Goal: Information Seeking & Learning: Learn about a topic

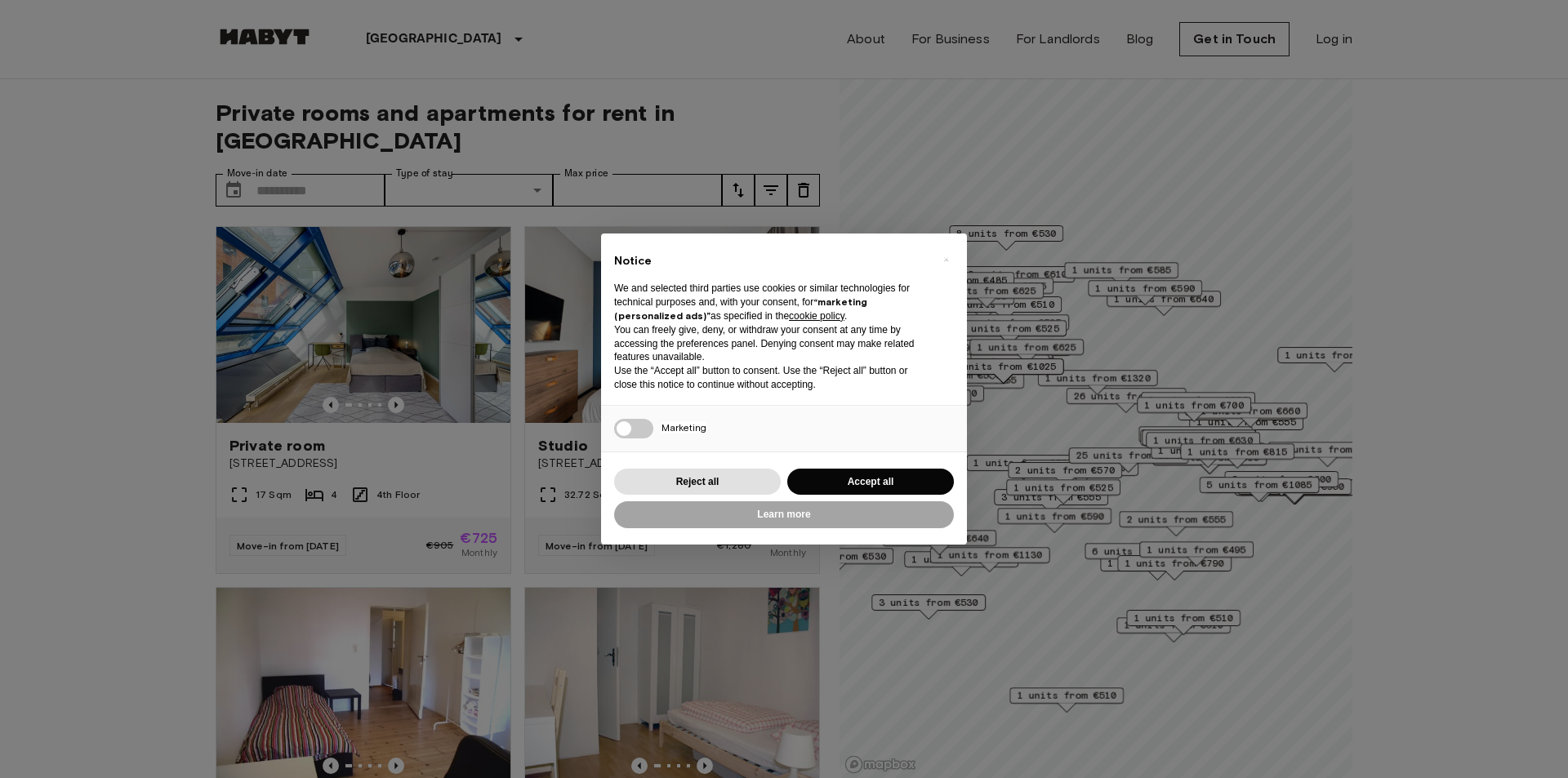
click at [2, 314] on div "× Notice We and selected third parties use cookies or similar technologies for …" at bounding box center [784, 389] width 1568 height 778
click at [721, 488] on button "Reject all" at bounding box center [697, 482] width 167 height 27
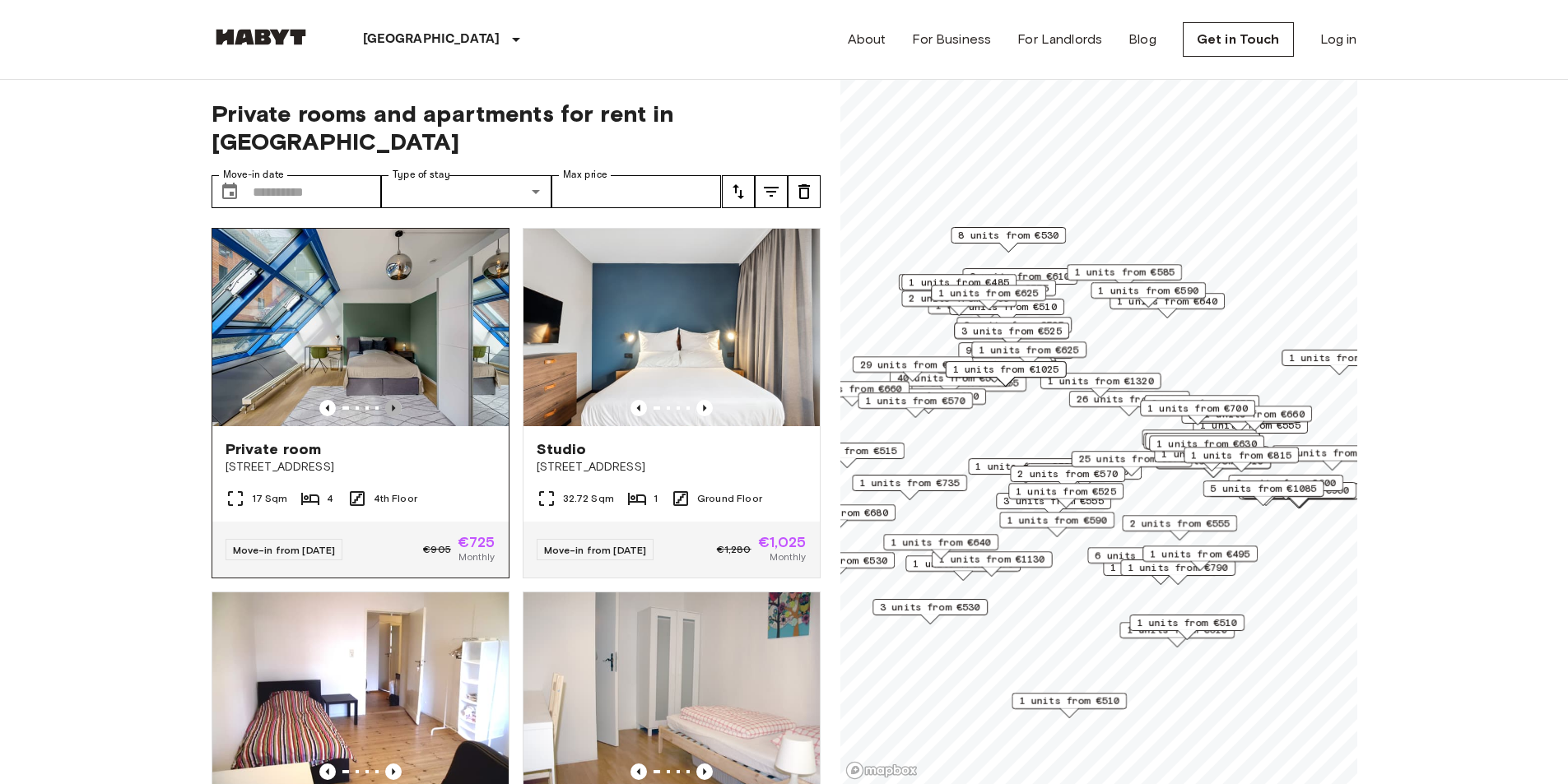
click at [390, 400] on icon "Previous image" at bounding box center [393, 408] width 17 height 17
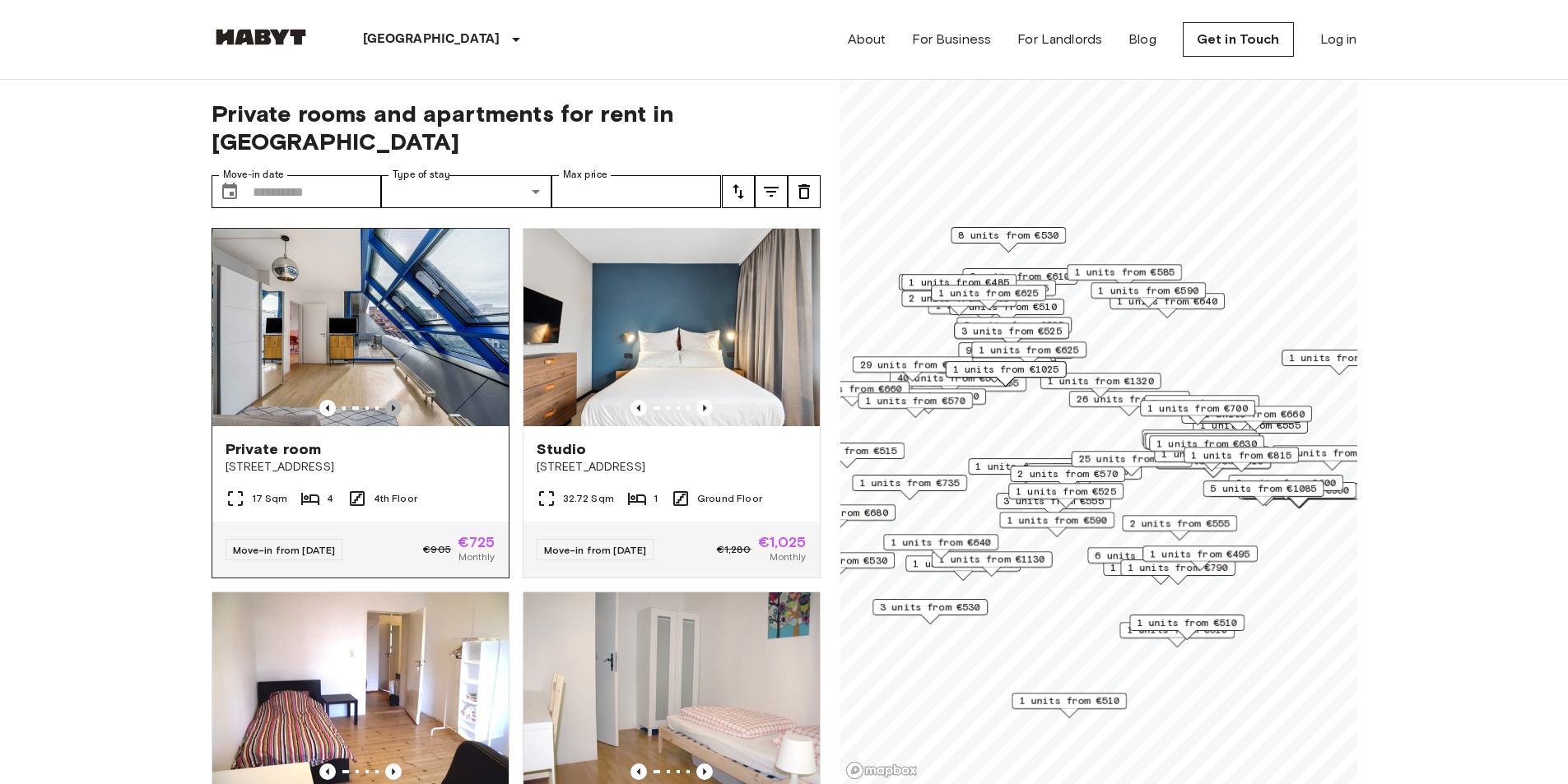
click at [390, 400] on icon "Previous image" at bounding box center [393, 408] width 17 height 17
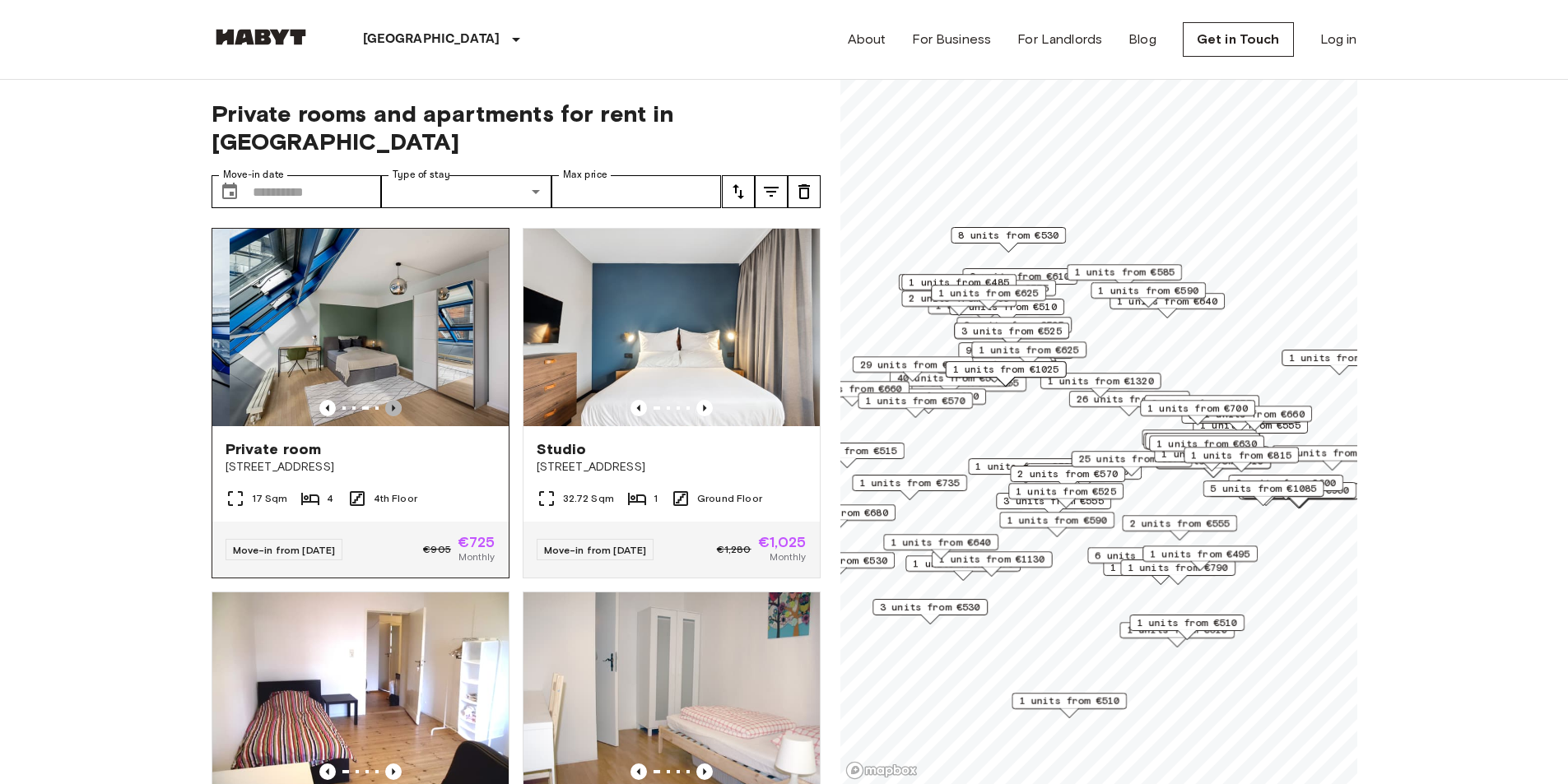
click at [390, 400] on icon "Previous image" at bounding box center [393, 408] width 17 height 17
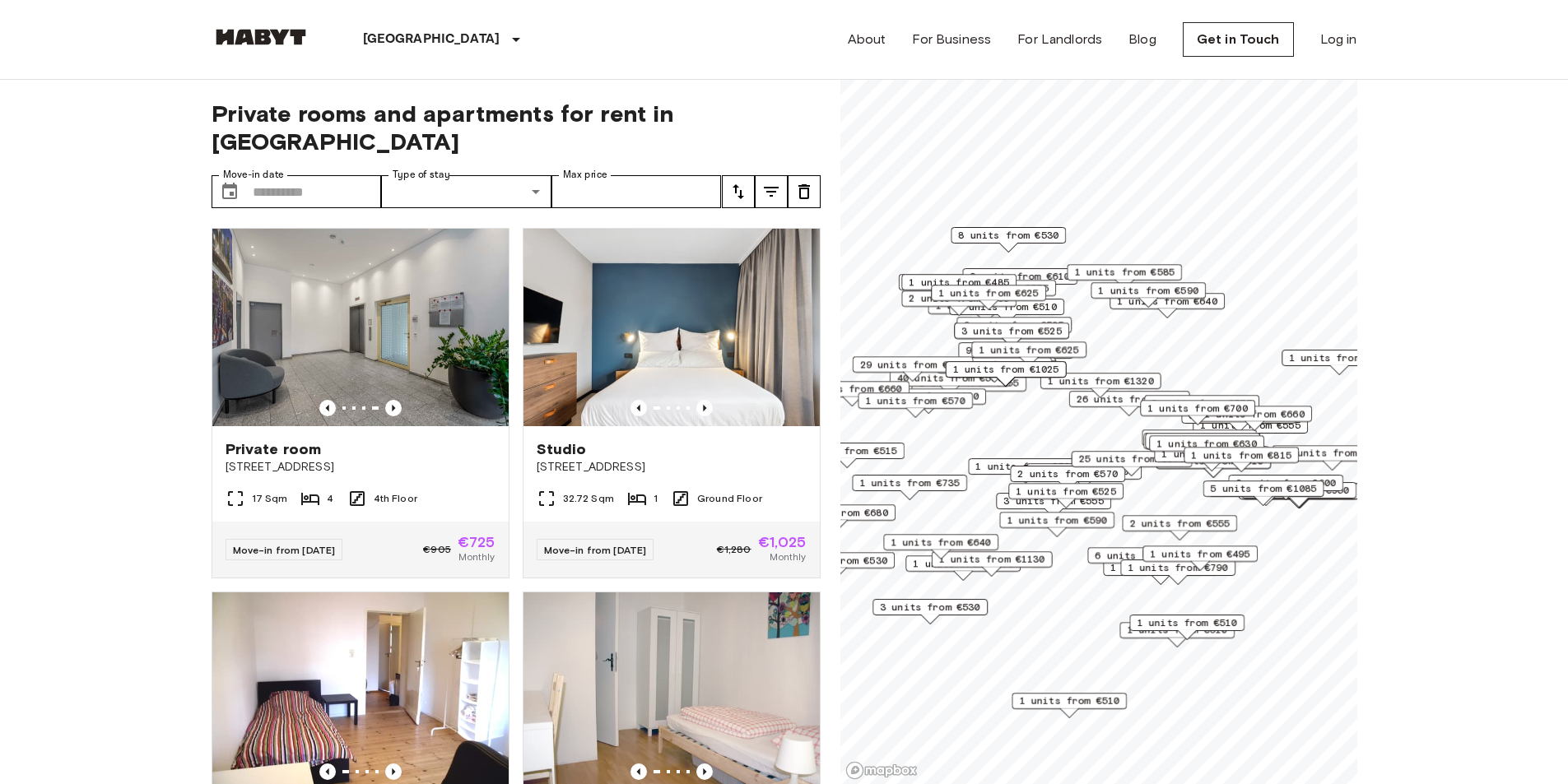
click at [1106, 698] on span "1 units from €510" at bounding box center [1069, 701] width 101 height 15
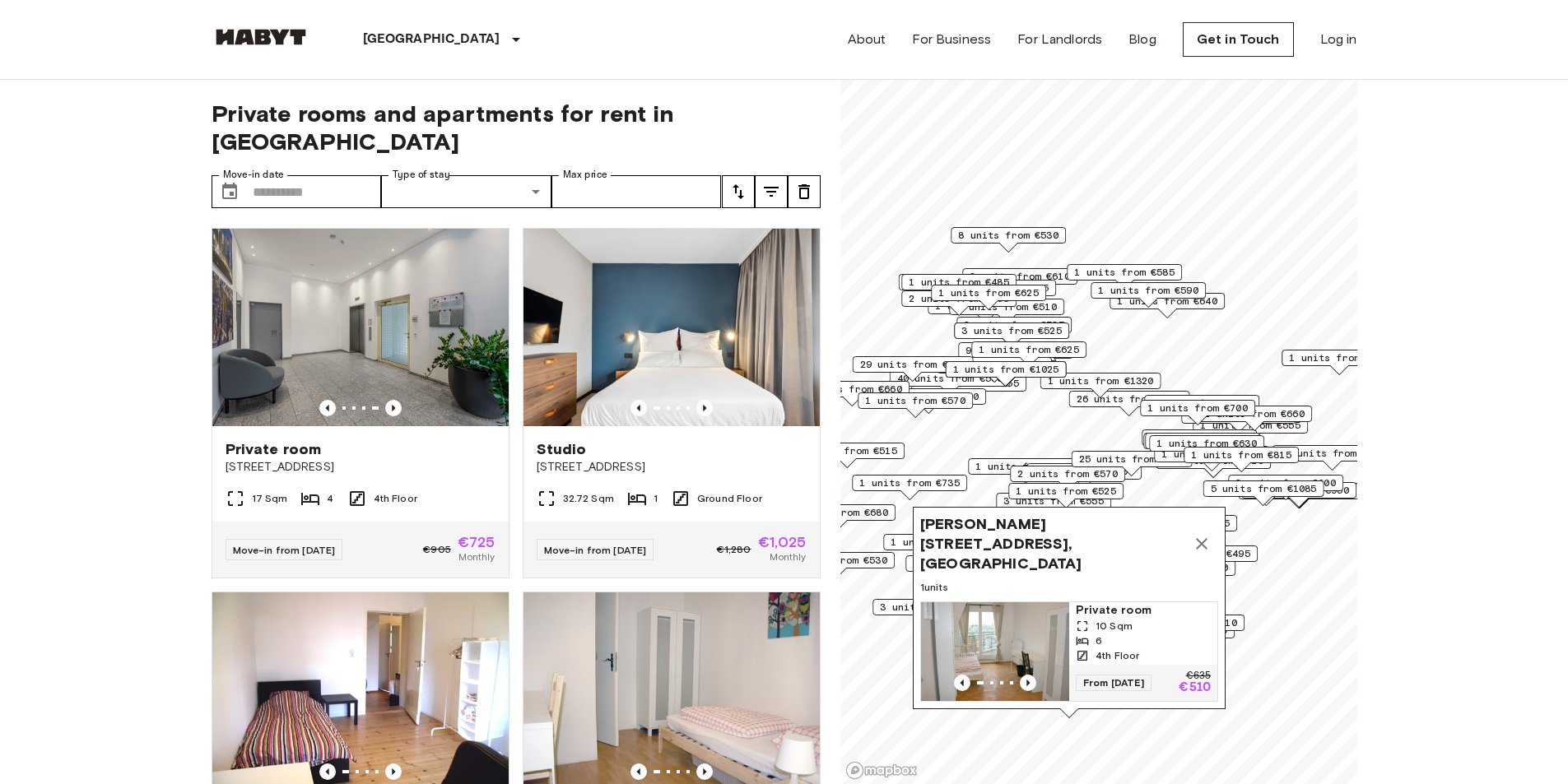
click at [1001, 634] on img "Map marker" at bounding box center [995, 651] width 148 height 99
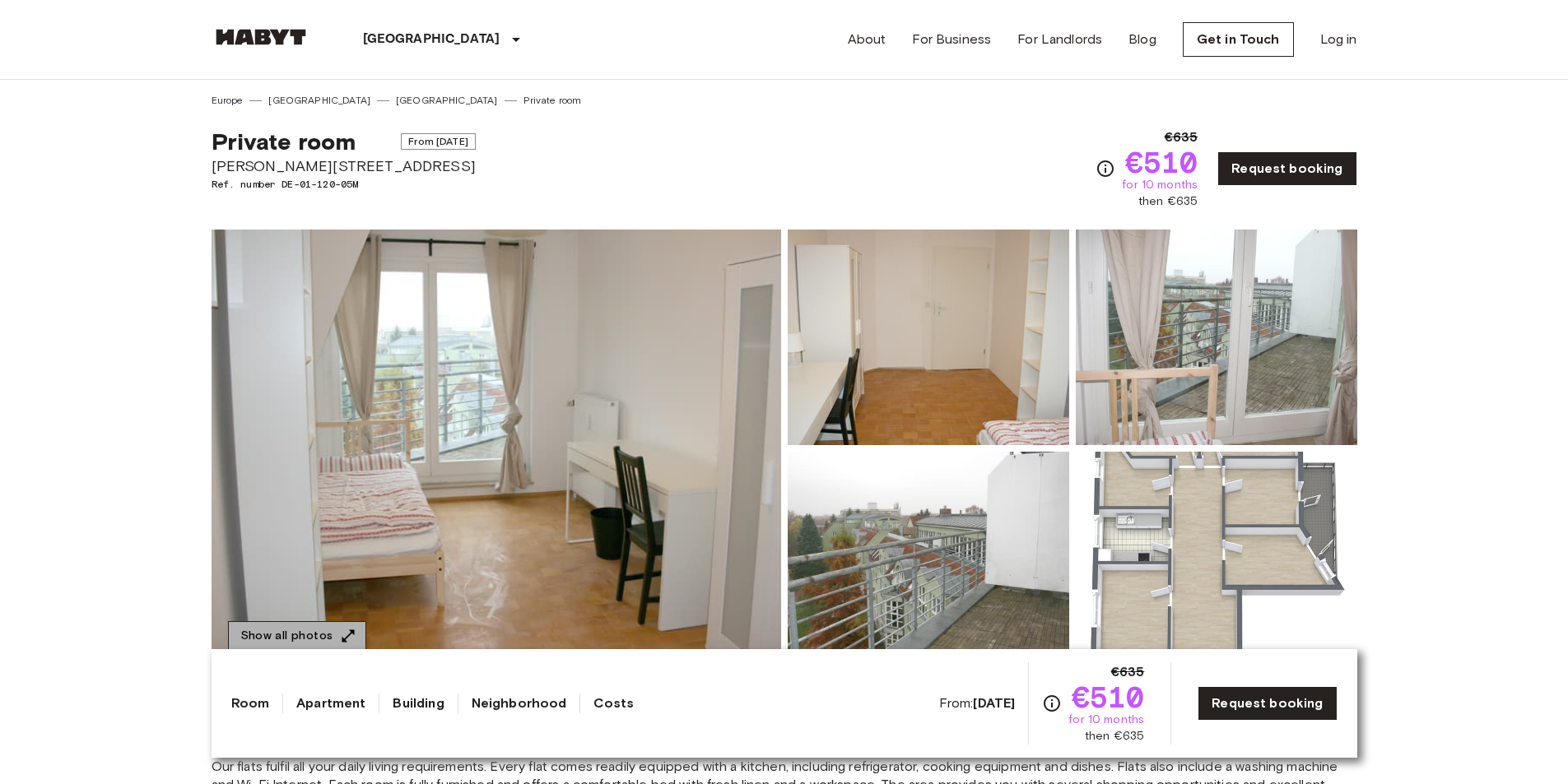
click at [315, 634] on button "Show all photos" at bounding box center [297, 636] width 138 height 31
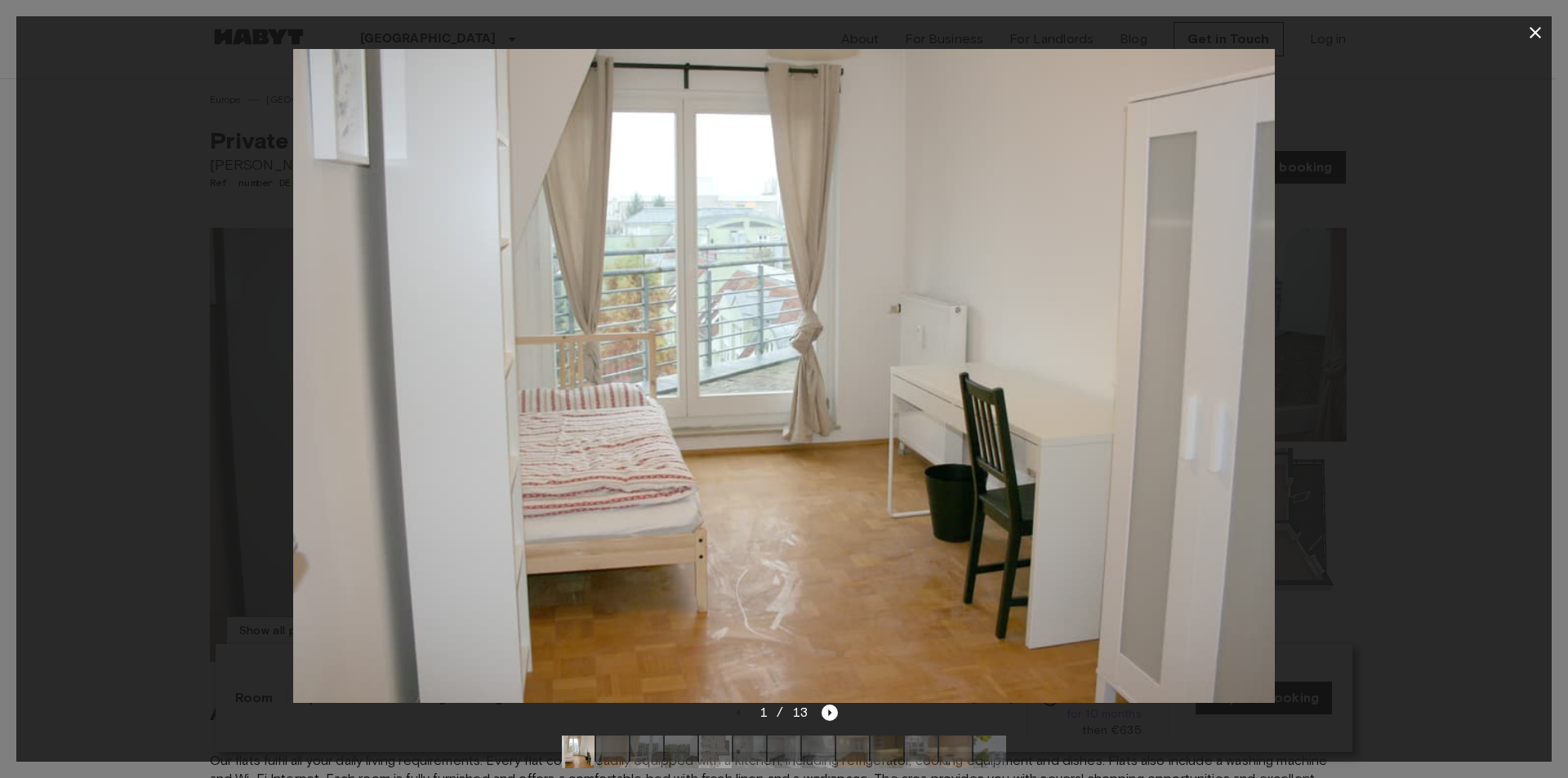
click at [1205, 443] on img at bounding box center [783, 375] width 980 height 654
click at [829, 706] on icon "Next image" at bounding box center [829, 713] width 17 height 17
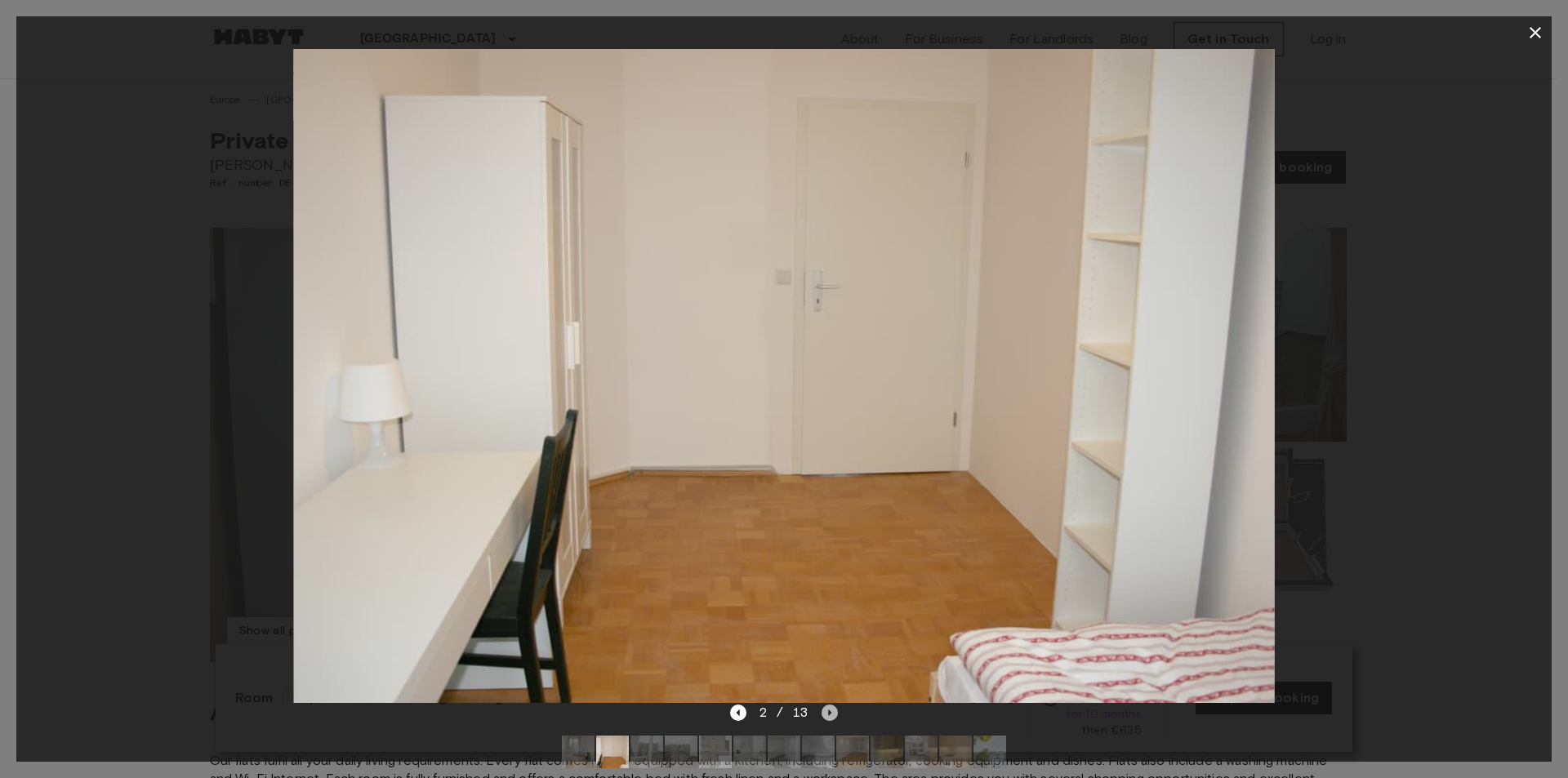
click at [829, 706] on icon "Next image" at bounding box center [829, 713] width 17 height 17
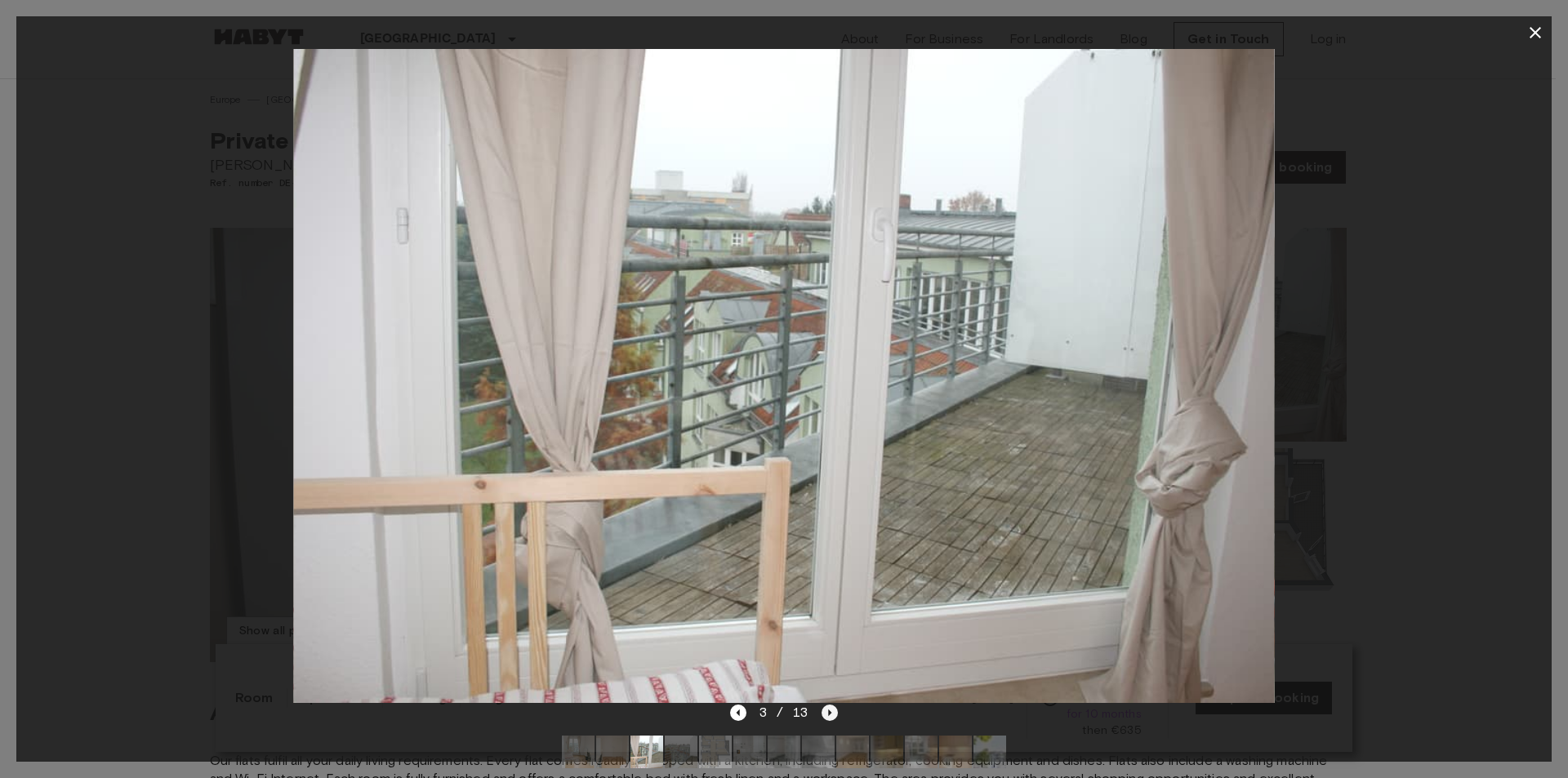
click at [829, 706] on icon "Next image" at bounding box center [829, 713] width 17 height 17
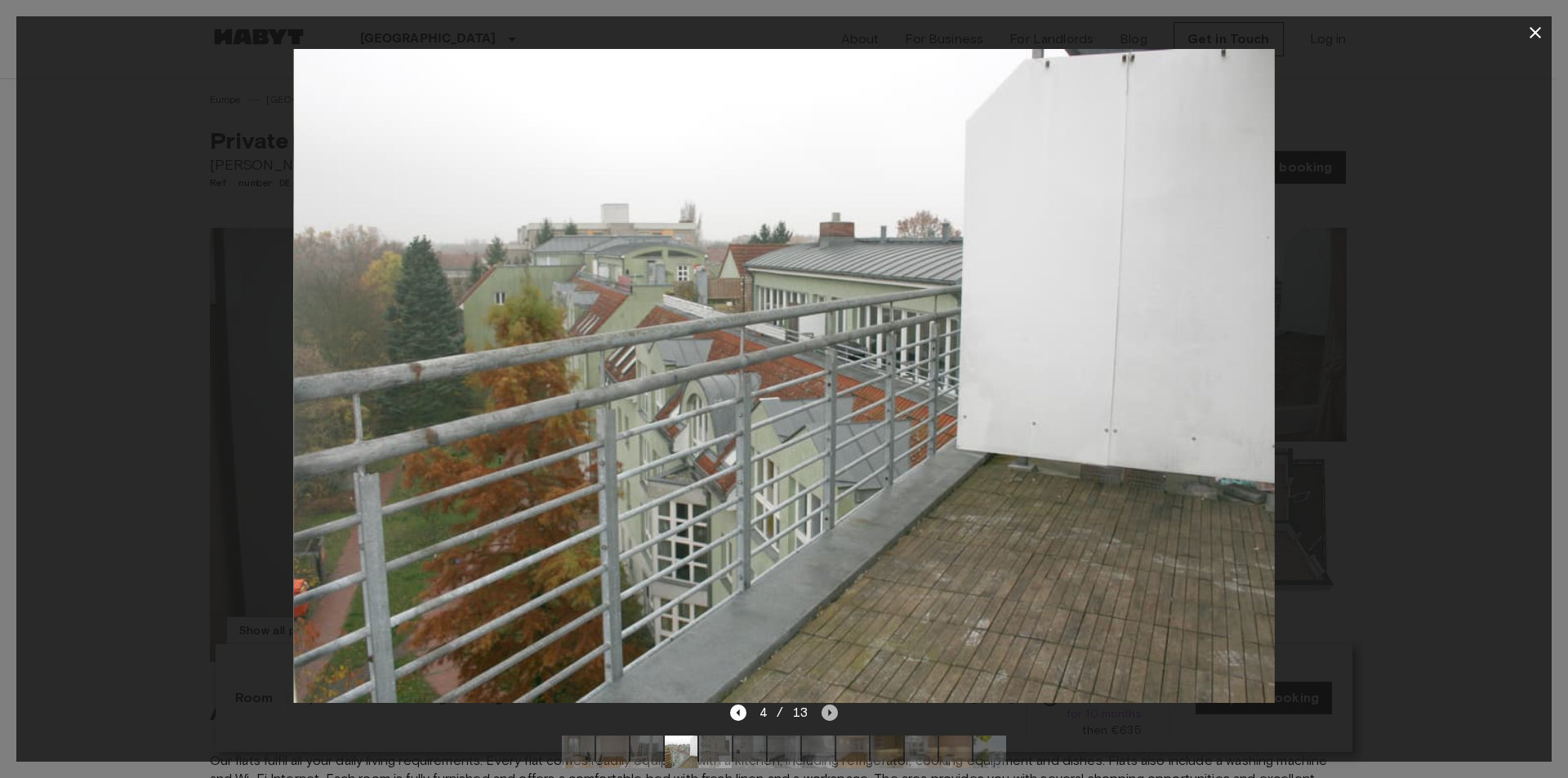
click at [829, 706] on icon "Next image" at bounding box center [829, 713] width 17 height 17
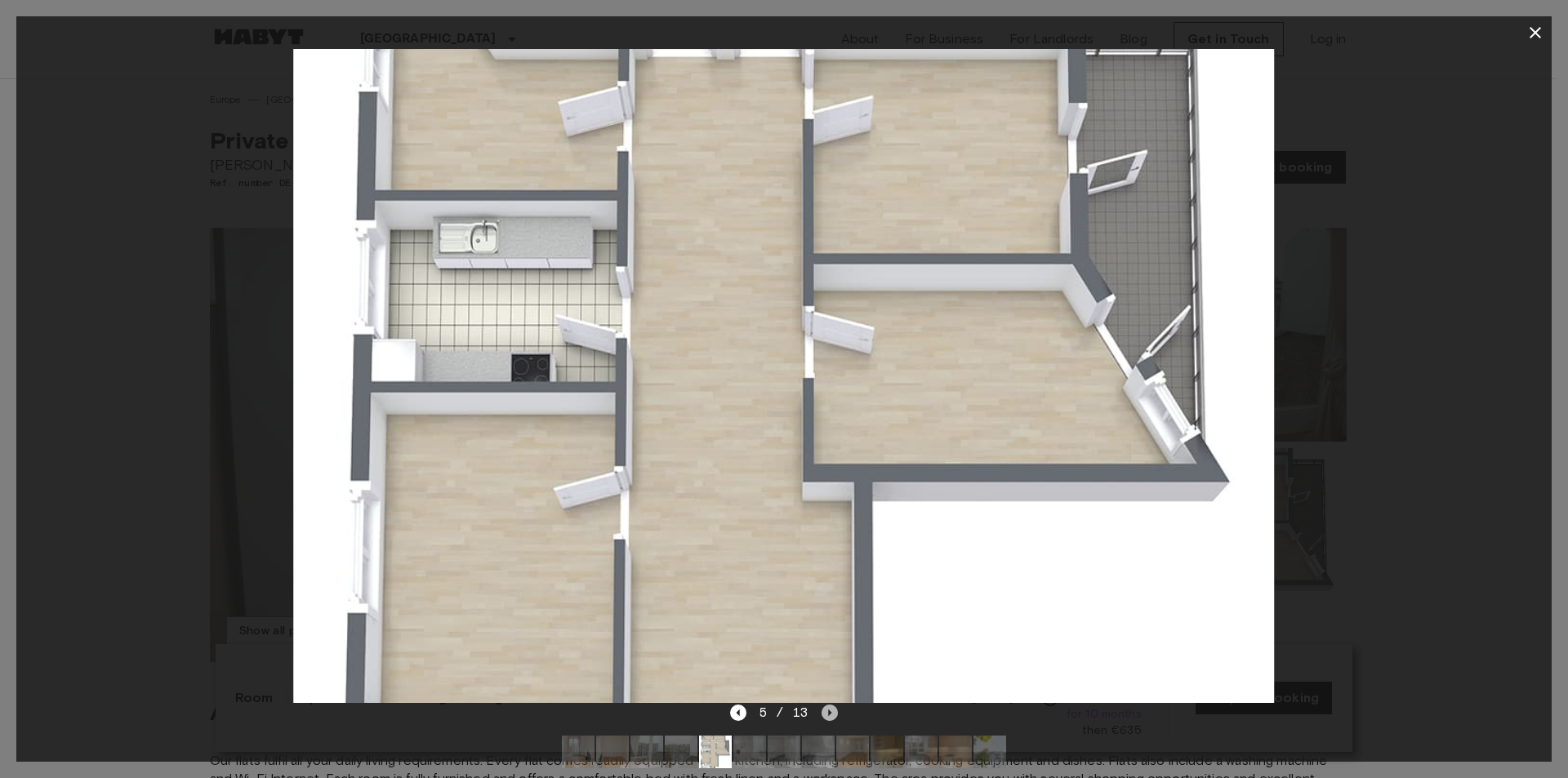
click at [829, 706] on icon "Next image" at bounding box center [829, 713] width 17 height 17
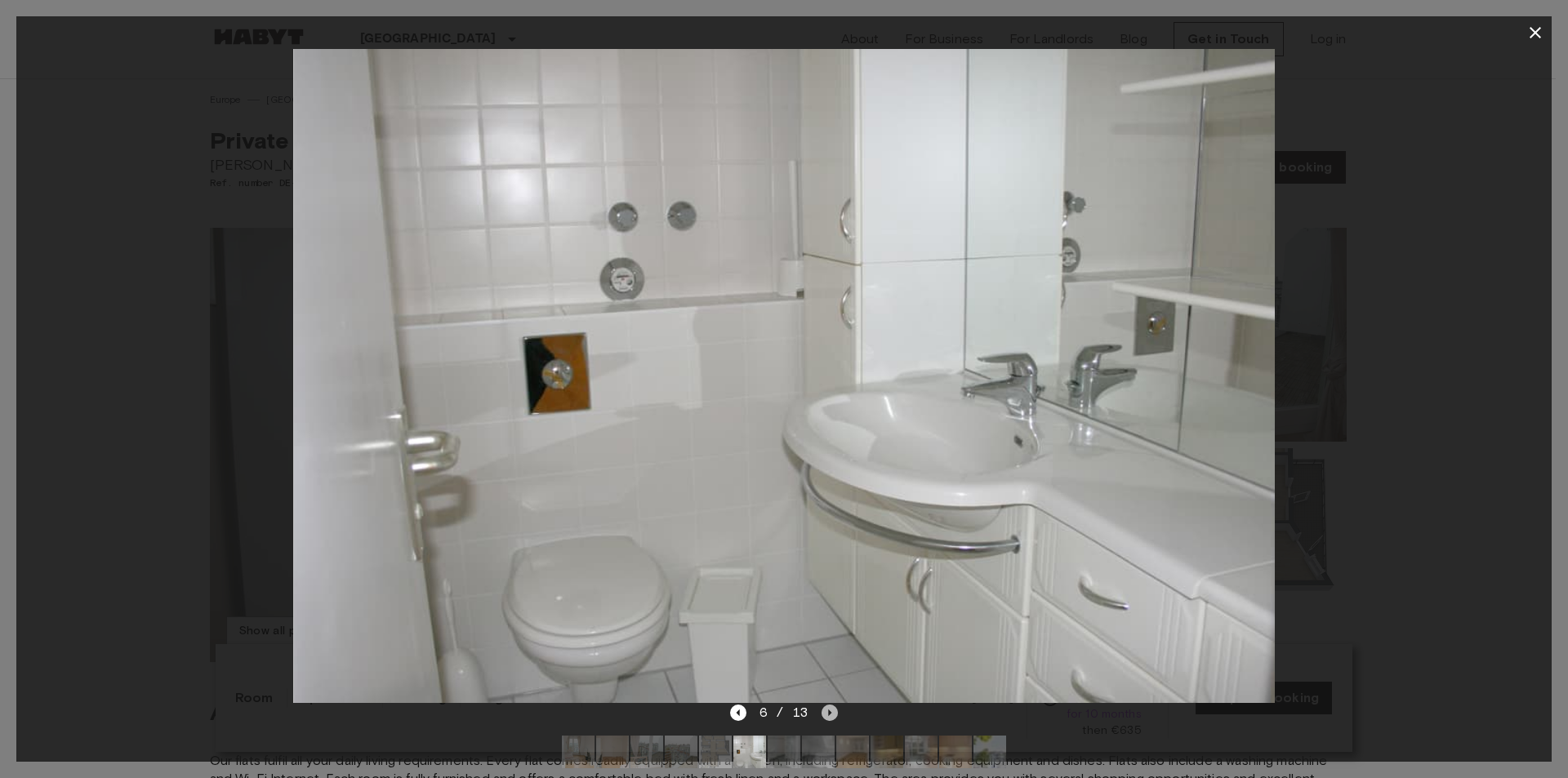
click at [829, 706] on icon "Next image" at bounding box center [829, 713] width 17 height 17
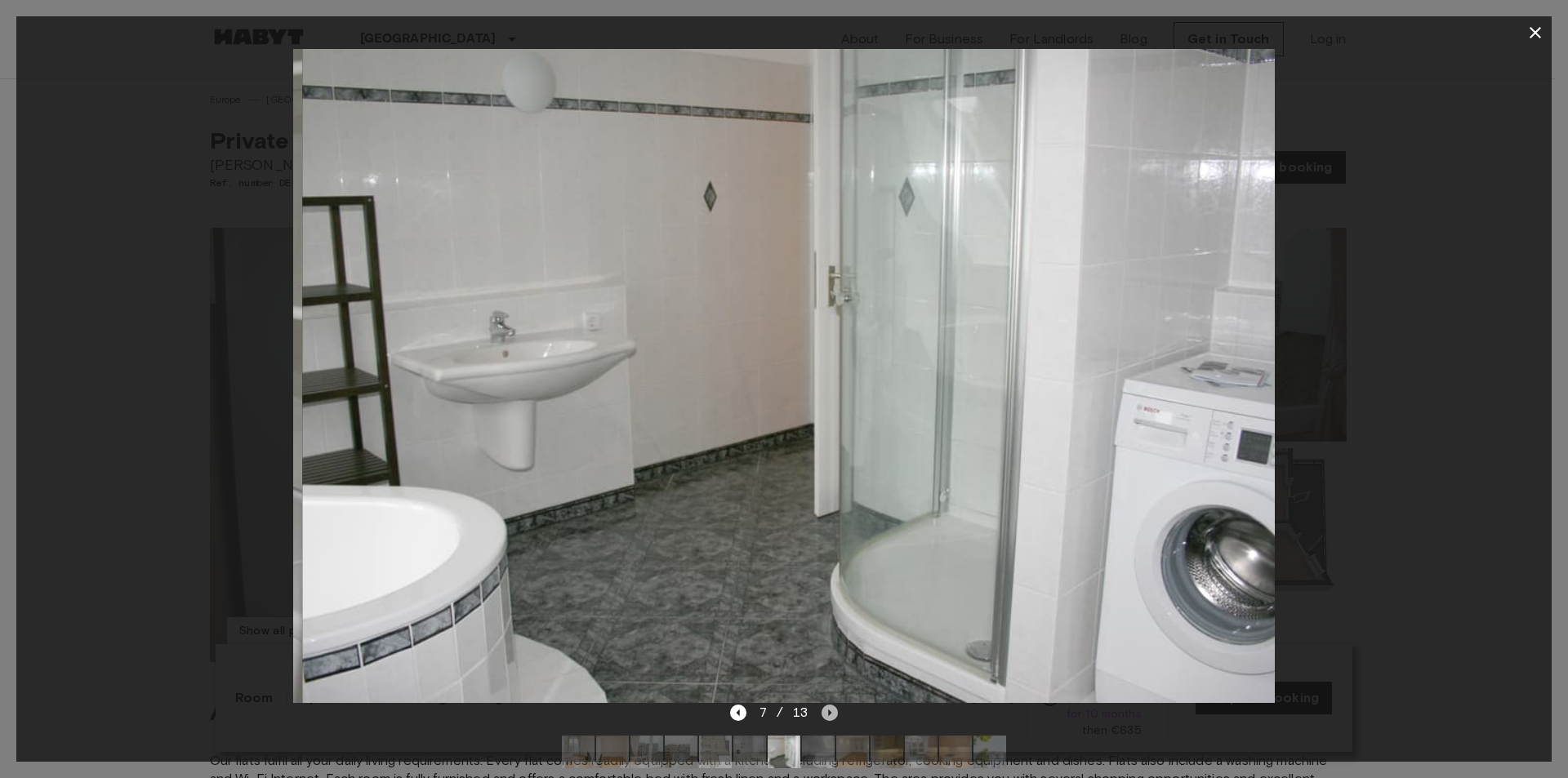
click at [829, 706] on icon "Next image" at bounding box center [829, 713] width 17 height 17
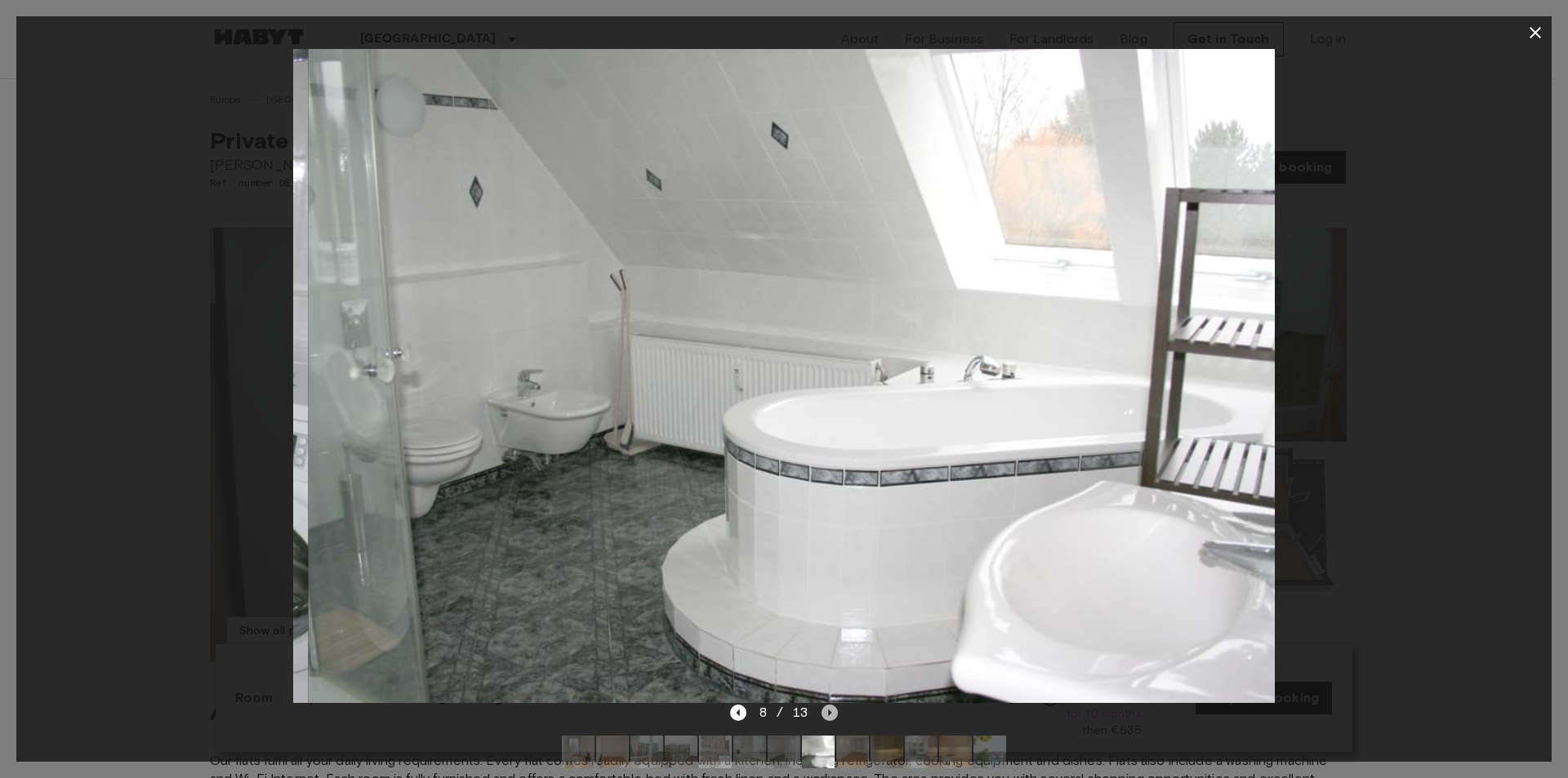
click at [829, 706] on icon "Next image" at bounding box center [829, 713] width 17 height 17
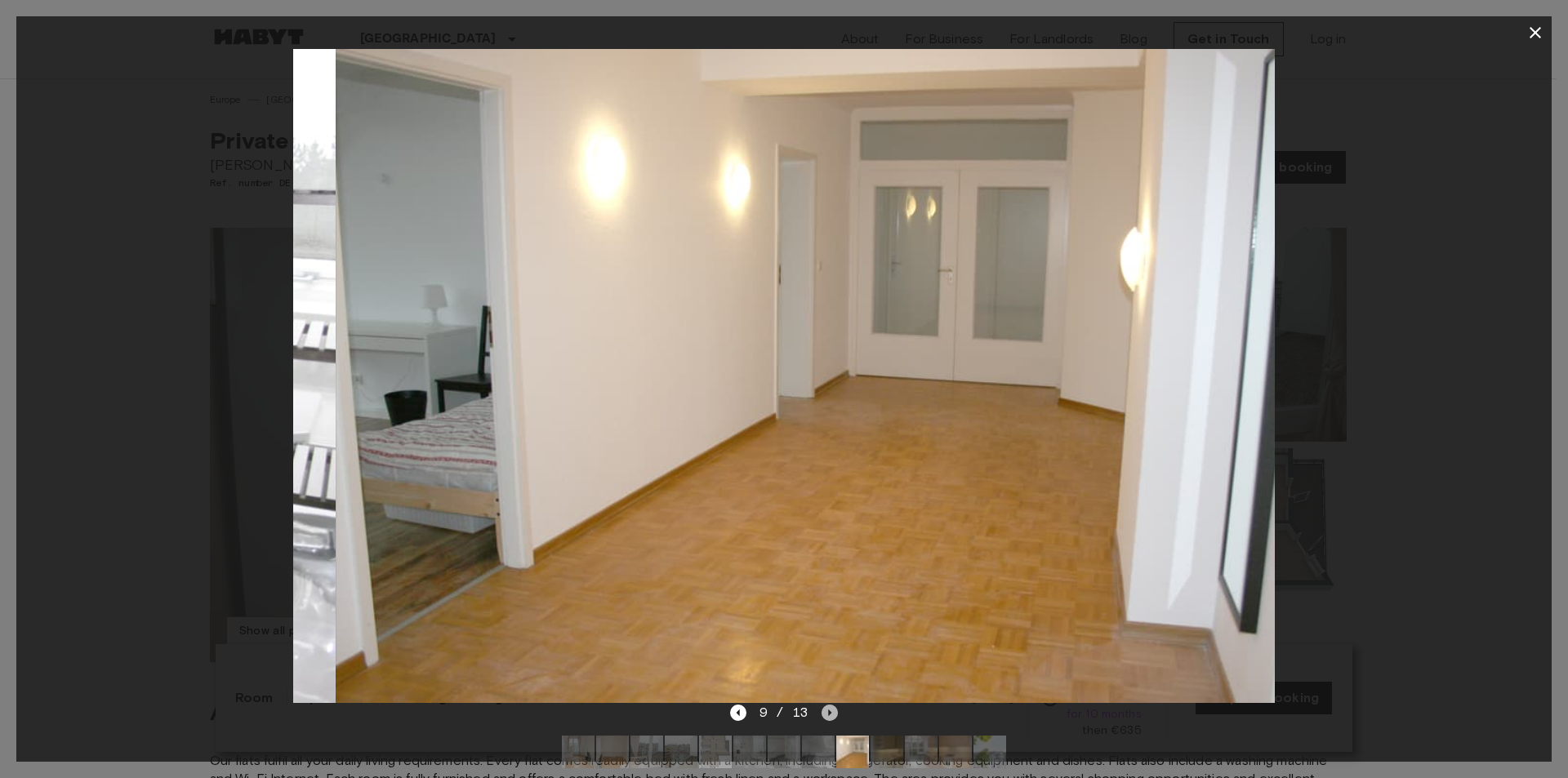
click at [829, 706] on icon "Next image" at bounding box center [829, 713] width 17 height 17
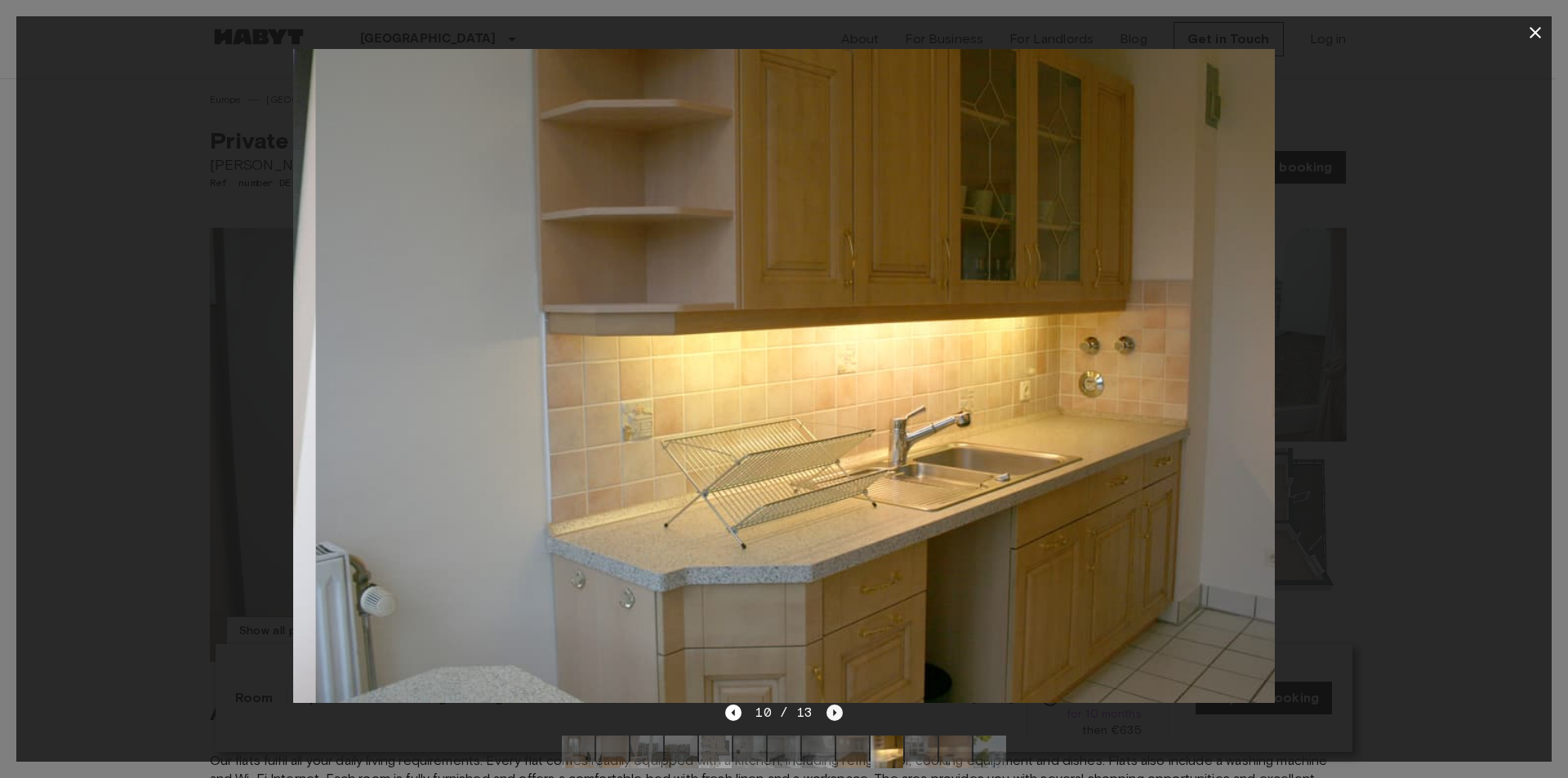
click at [829, 706] on icon "Next image" at bounding box center [834, 713] width 17 height 17
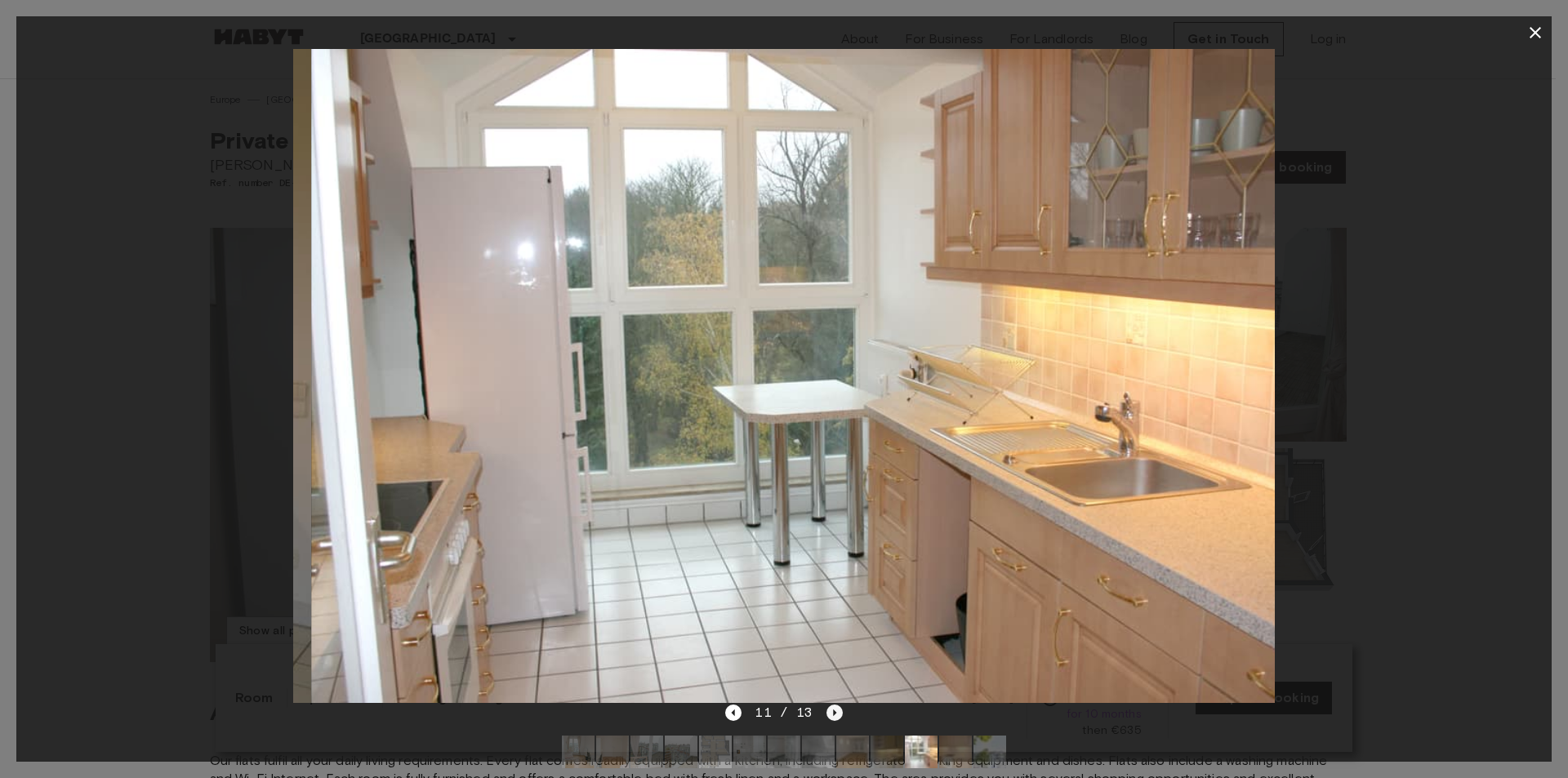
click at [829, 706] on icon "Next image" at bounding box center [834, 713] width 17 height 17
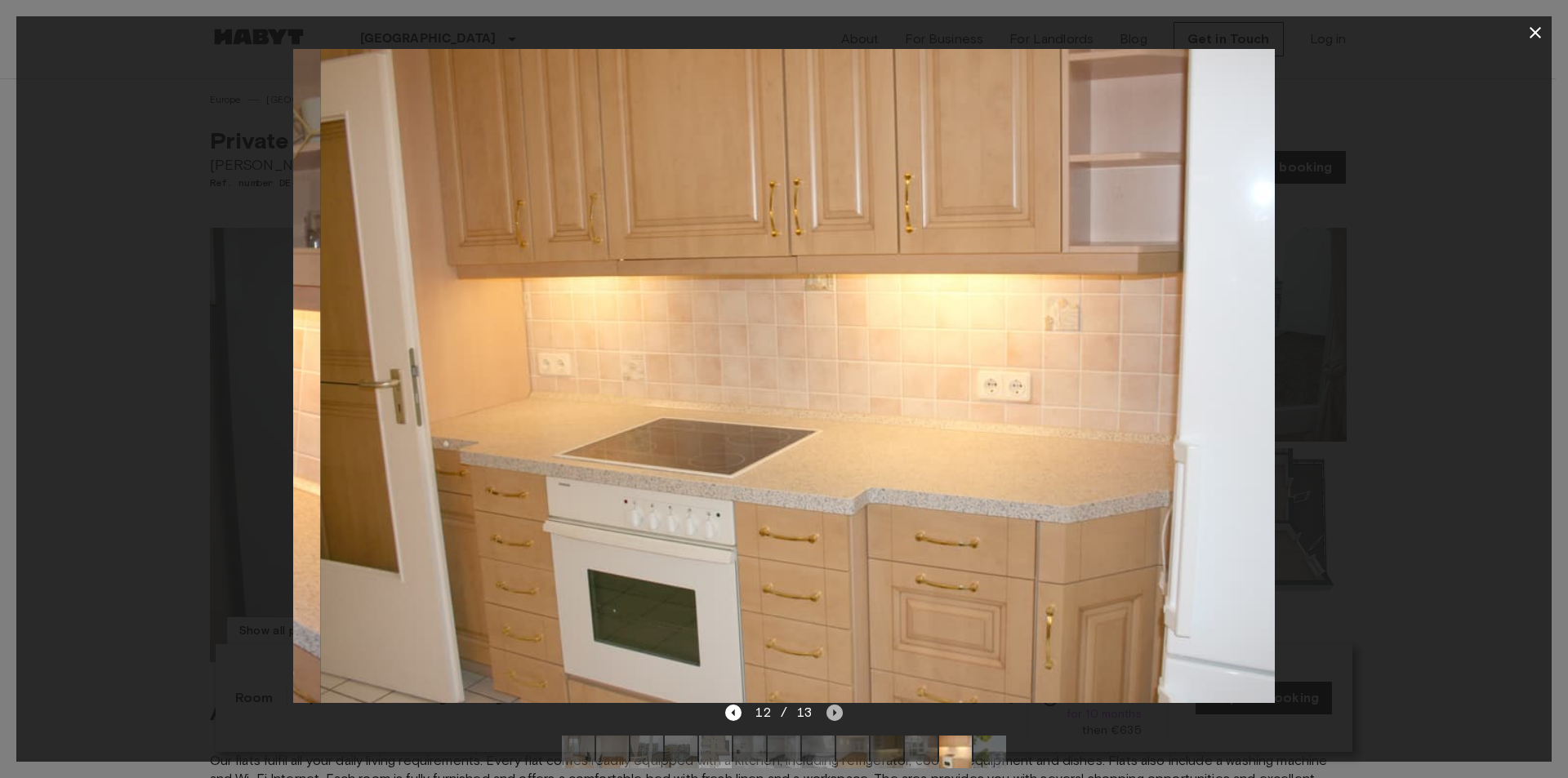
click at [829, 706] on icon "Next image" at bounding box center [834, 713] width 17 height 17
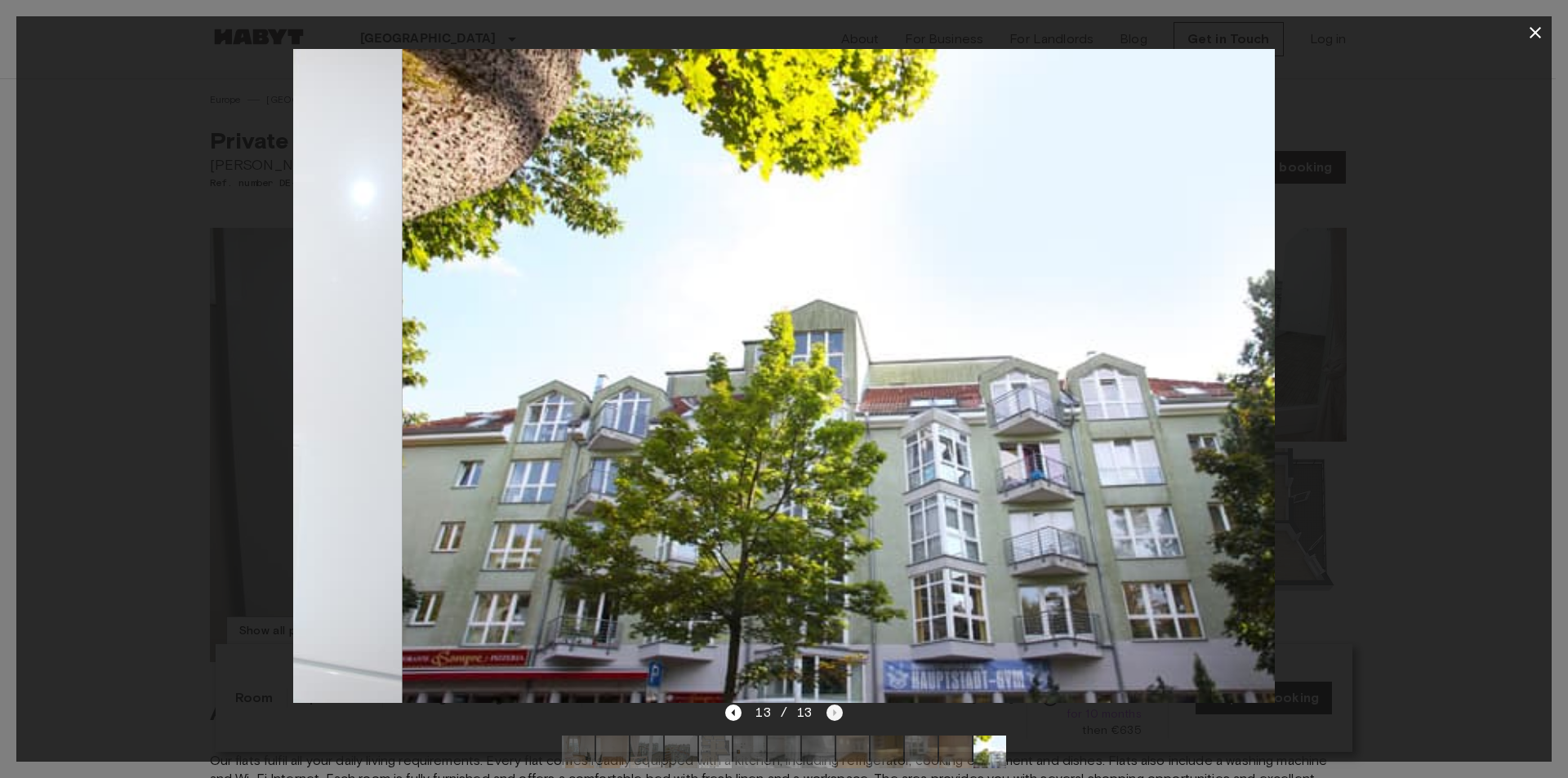
click at [829, 706] on div "13 / 13" at bounding box center [783, 713] width 116 height 20
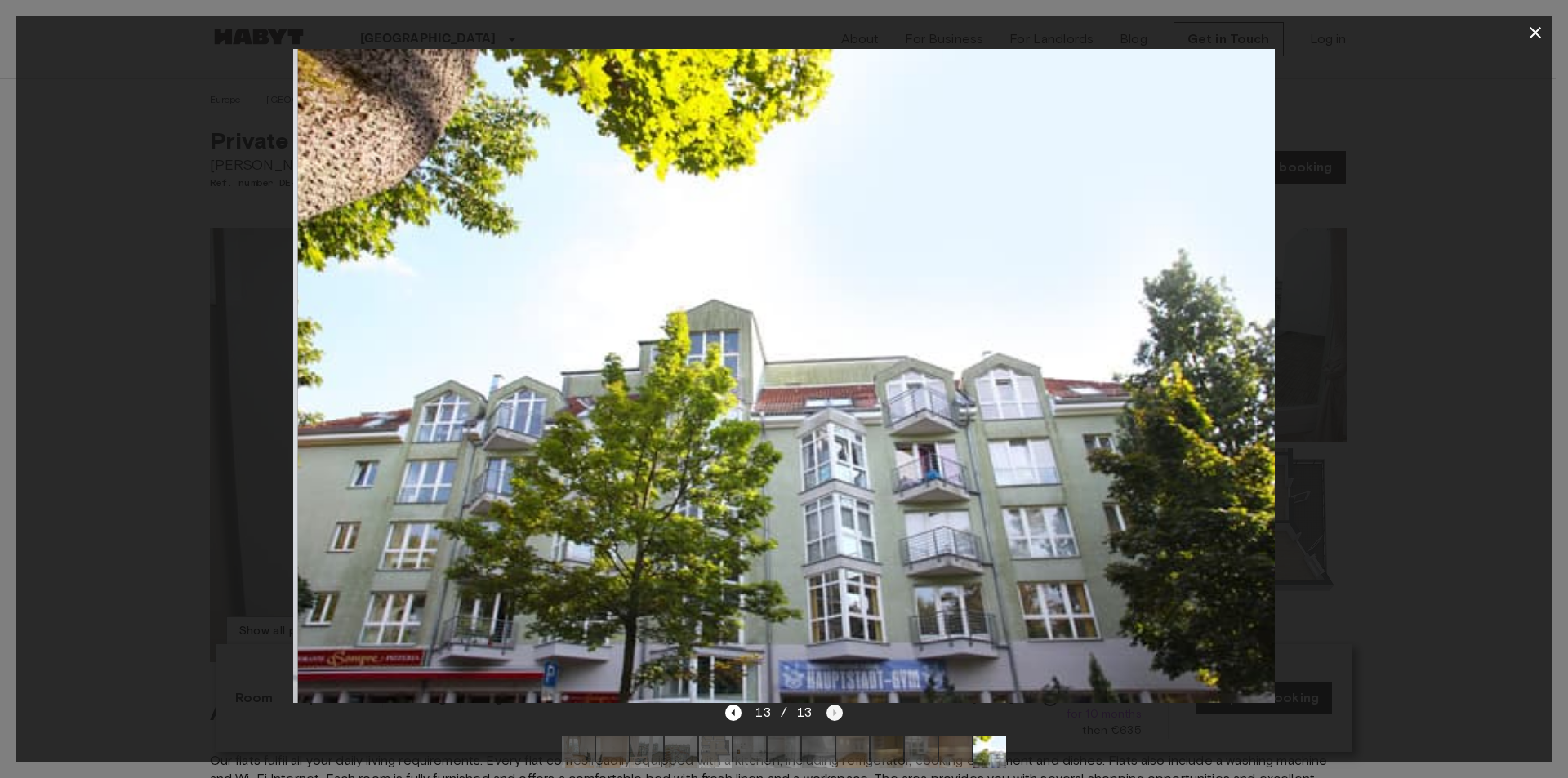
click at [829, 706] on div "13 / 13" at bounding box center [783, 713] width 116 height 20
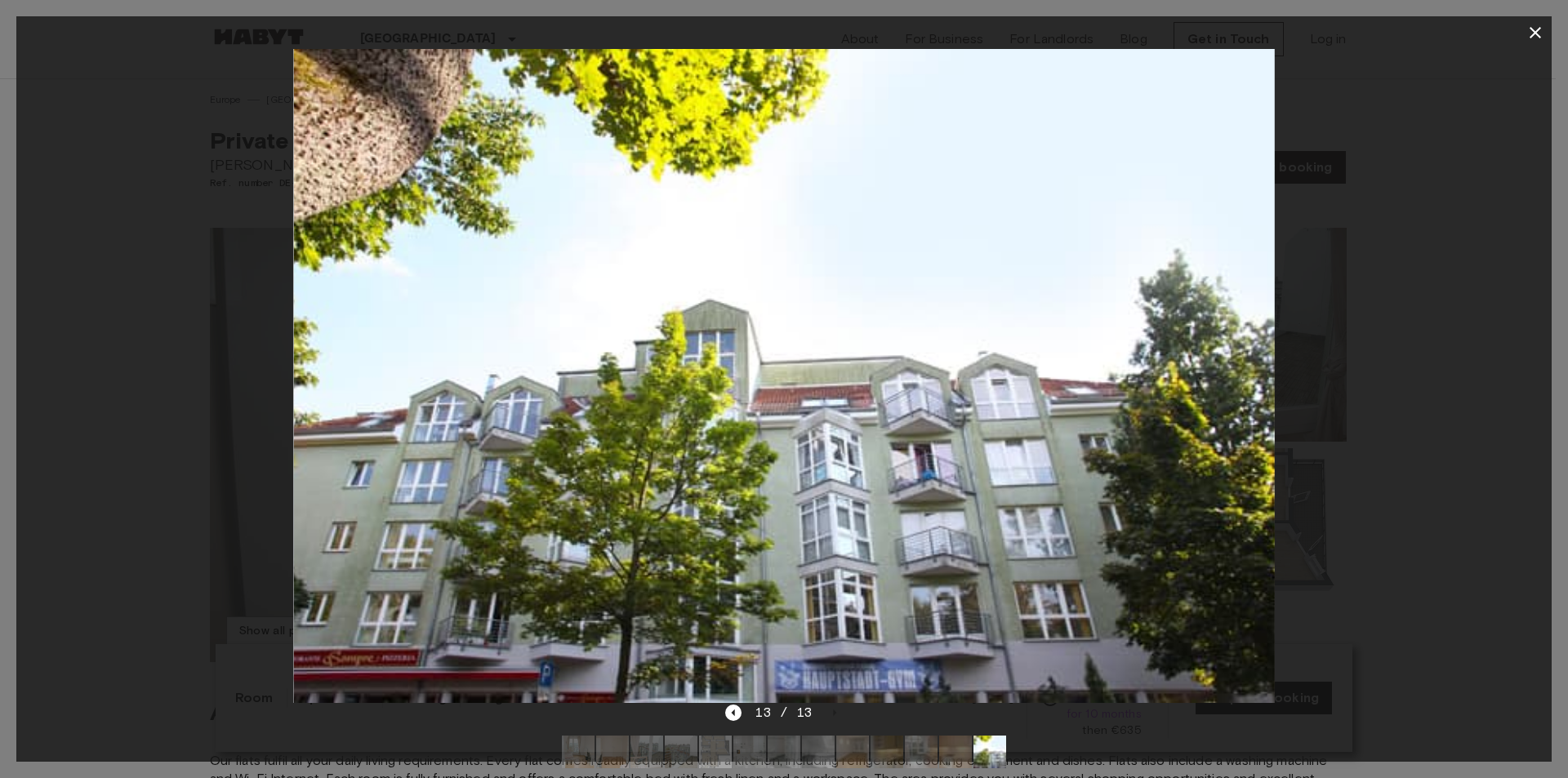
click at [1555, 240] on div at bounding box center [784, 389] width 1568 height 778
